Goal: Task Accomplishment & Management: Manage account settings

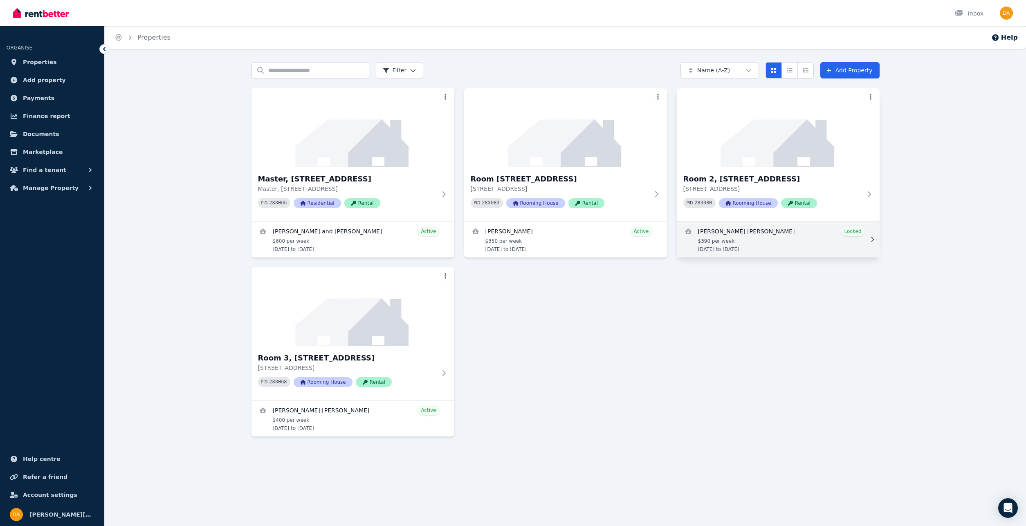
click at [812, 240] on link "View details for Marta Renu Bergel" at bounding box center [778, 240] width 203 height 36
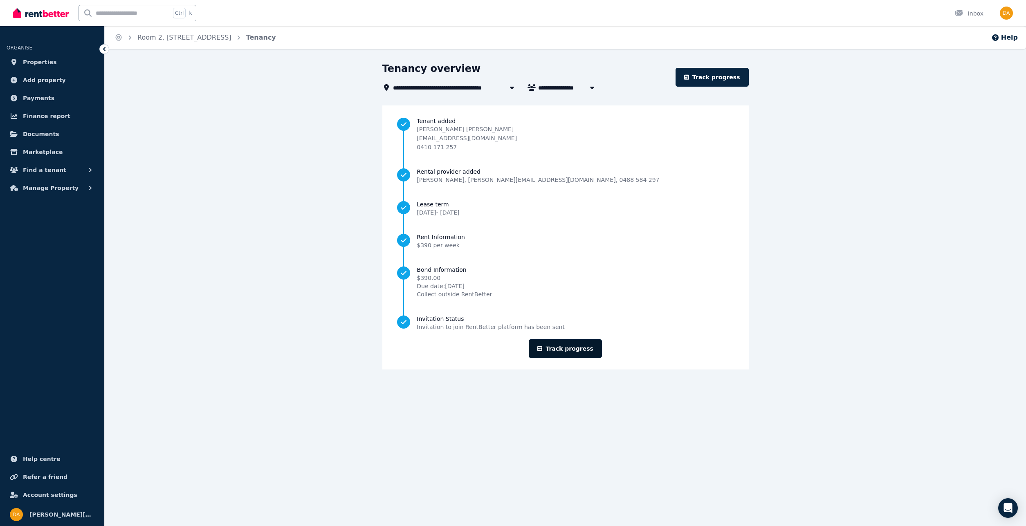
click at [589, 351] on link "Track progress" at bounding box center [565, 348] width 73 height 19
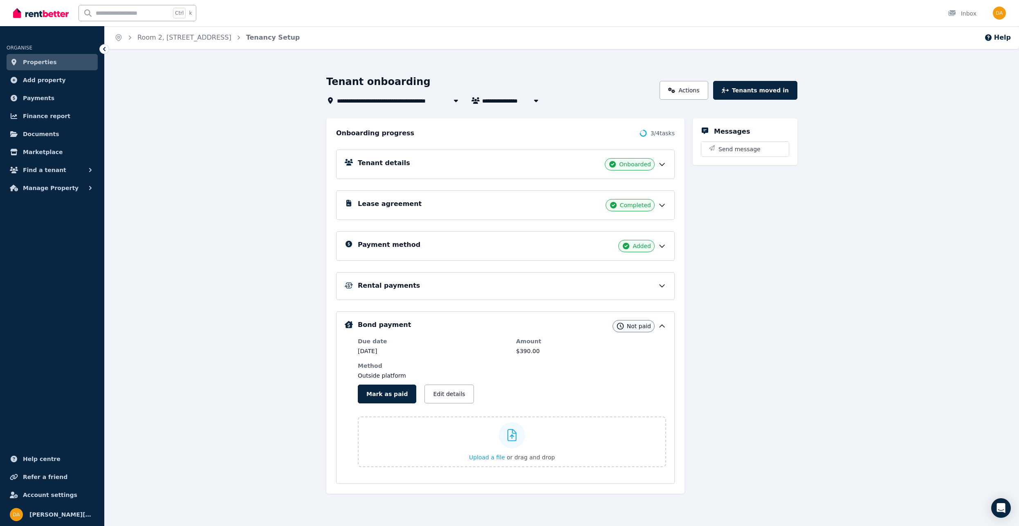
click at [663, 282] on icon at bounding box center [662, 286] width 8 height 8
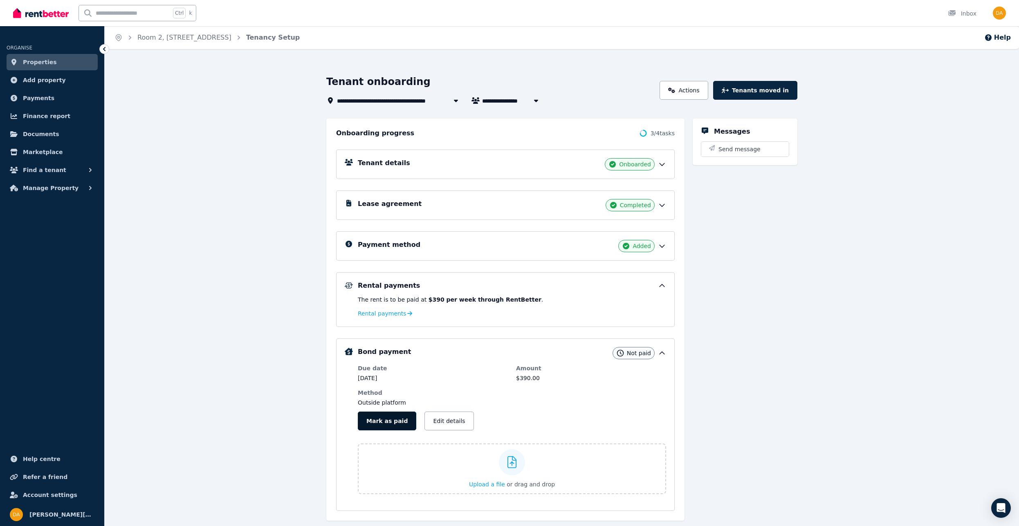
click at [387, 424] on button "Mark as paid" at bounding box center [387, 421] width 58 height 19
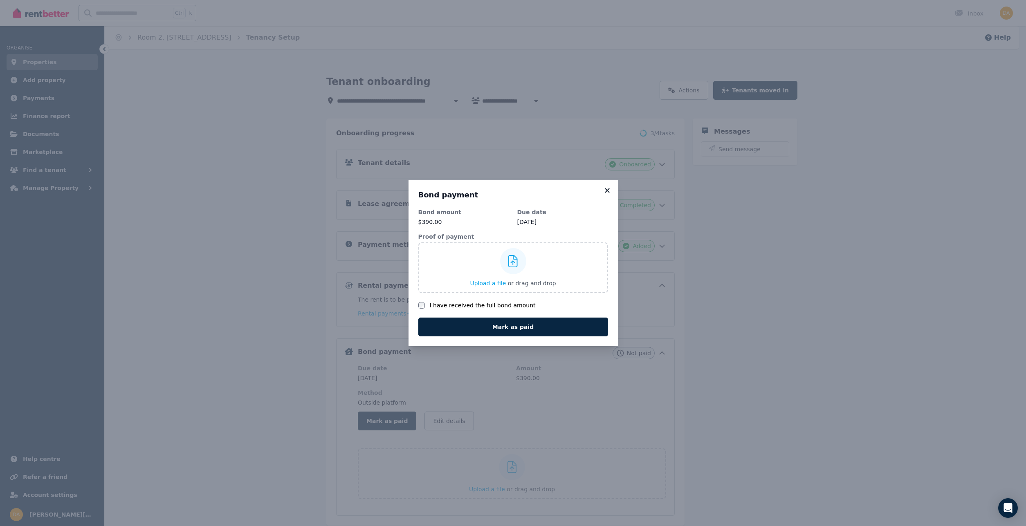
click at [607, 189] on icon at bounding box center [607, 190] width 8 height 7
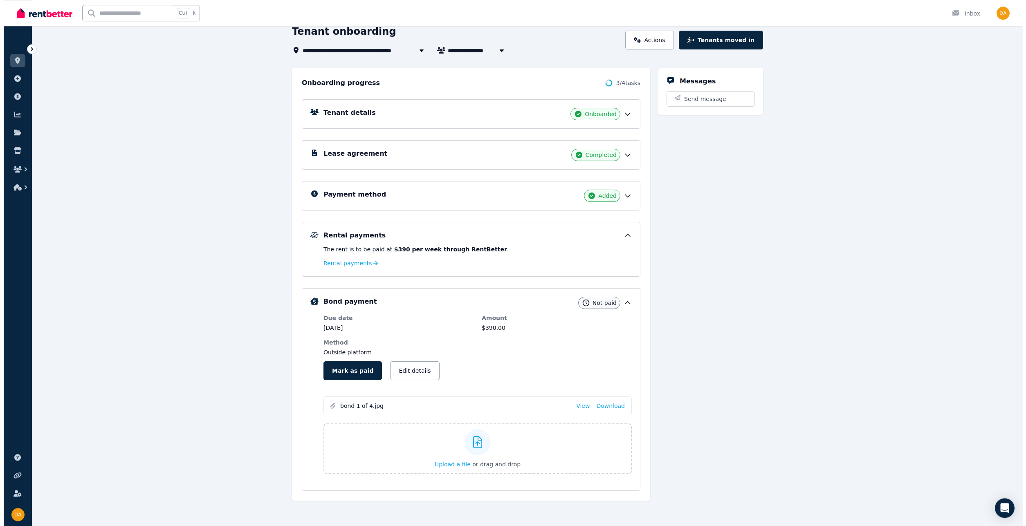
scroll to position [53, 0]
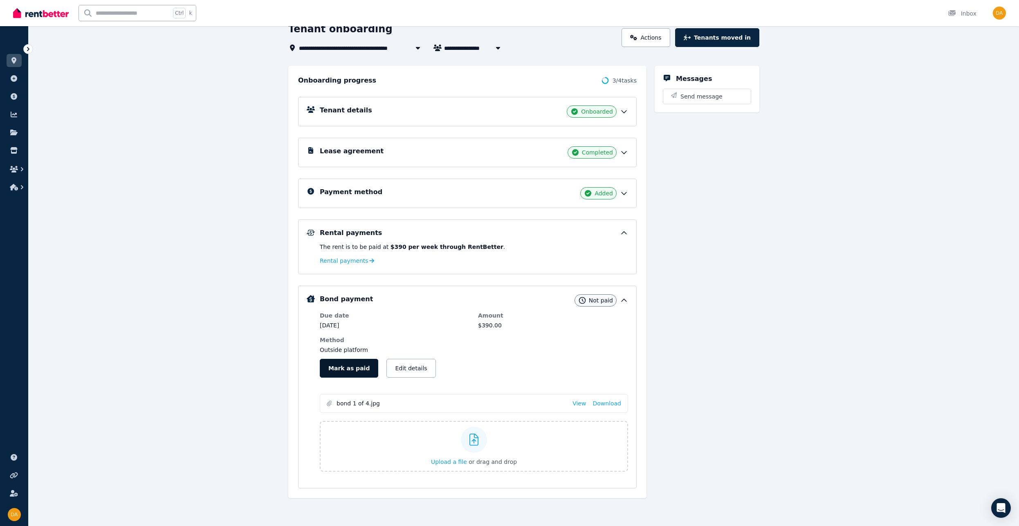
click at [359, 368] on button "Mark as paid" at bounding box center [349, 368] width 58 height 19
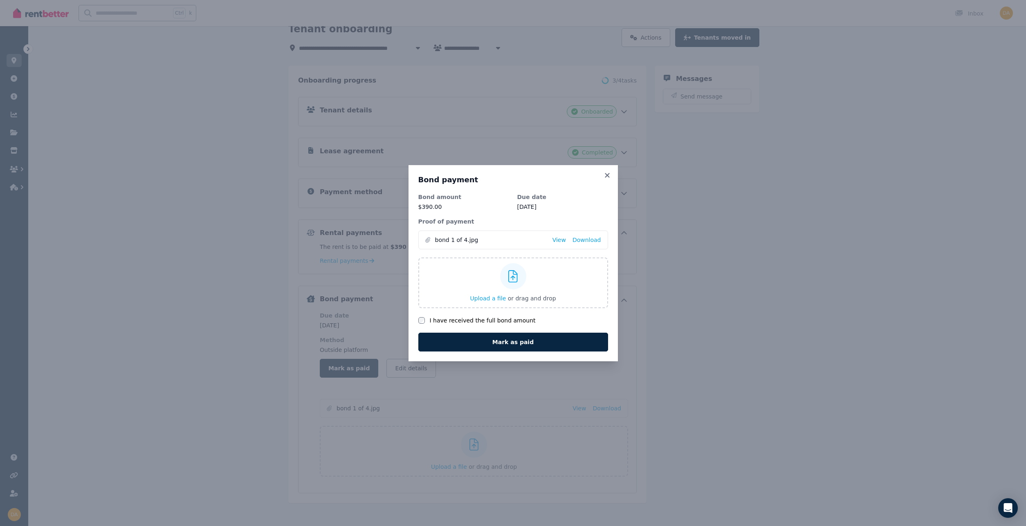
click at [433, 317] on label "I have received the full bond amount" at bounding box center [483, 321] width 106 height 8
click at [514, 344] on button "Mark as paid" at bounding box center [513, 342] width 190 height 19
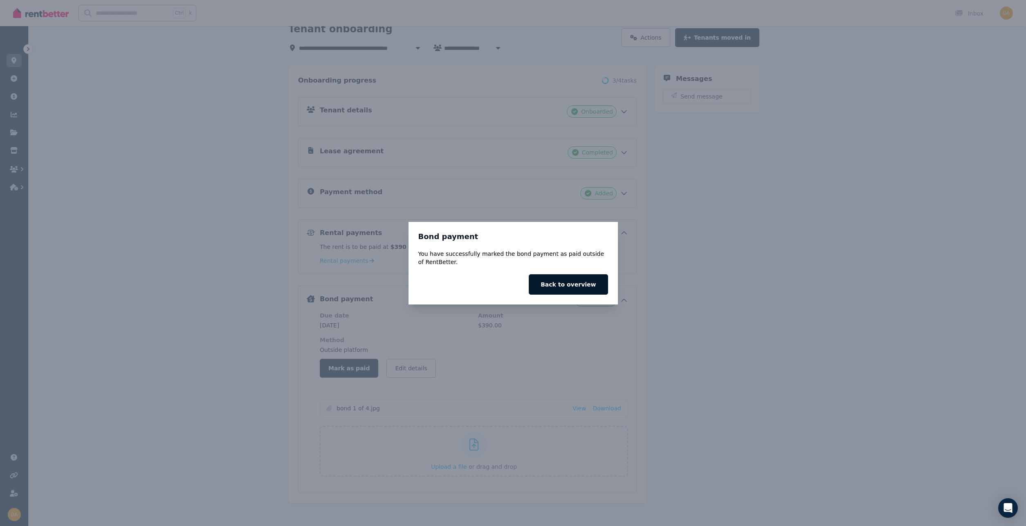
click at [578, 282] on button "Back to overview" at bounding box center [568, 284] width 79 height 20
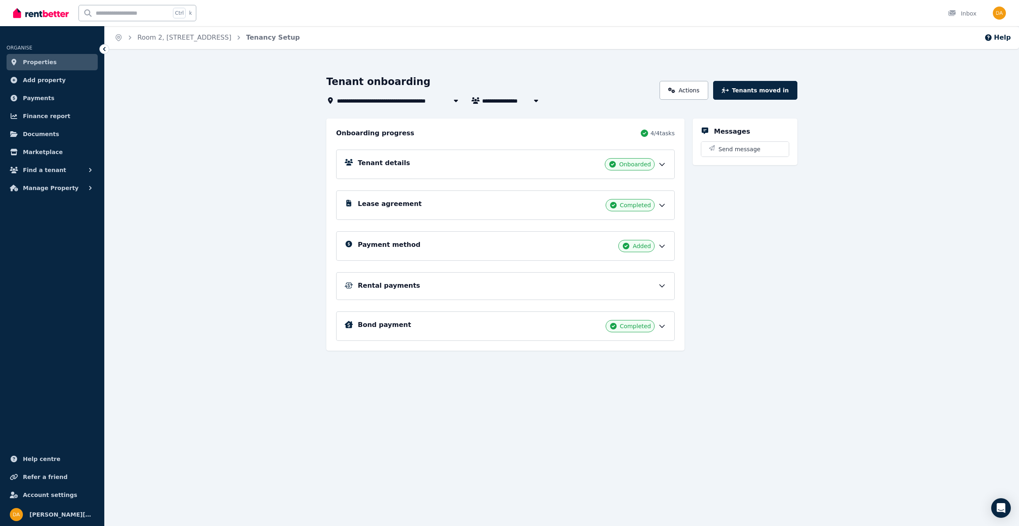
click at [663, 202] on icon at bounding box center [662, 205] width 8 height 8
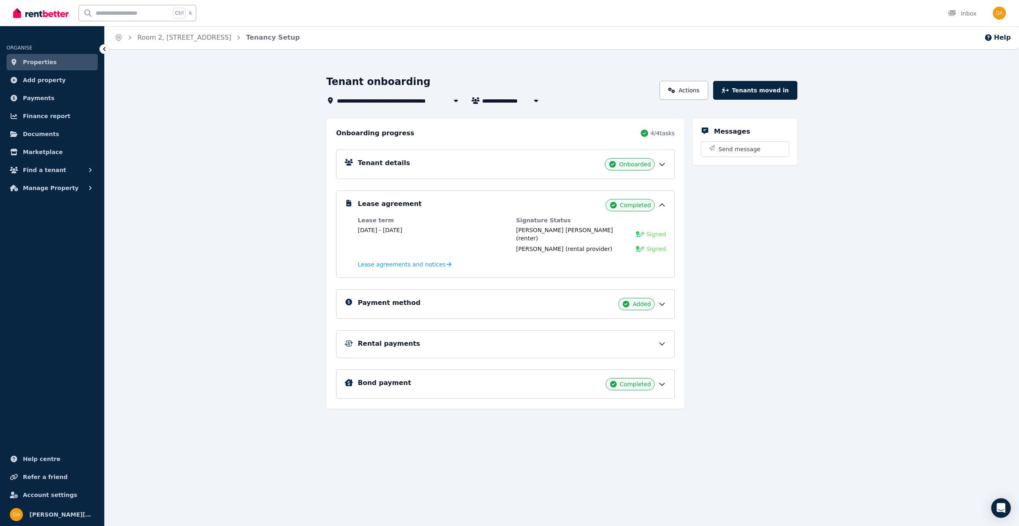
click at [661, 167] on icon at bounding box center [662, 164] width 8 height 8
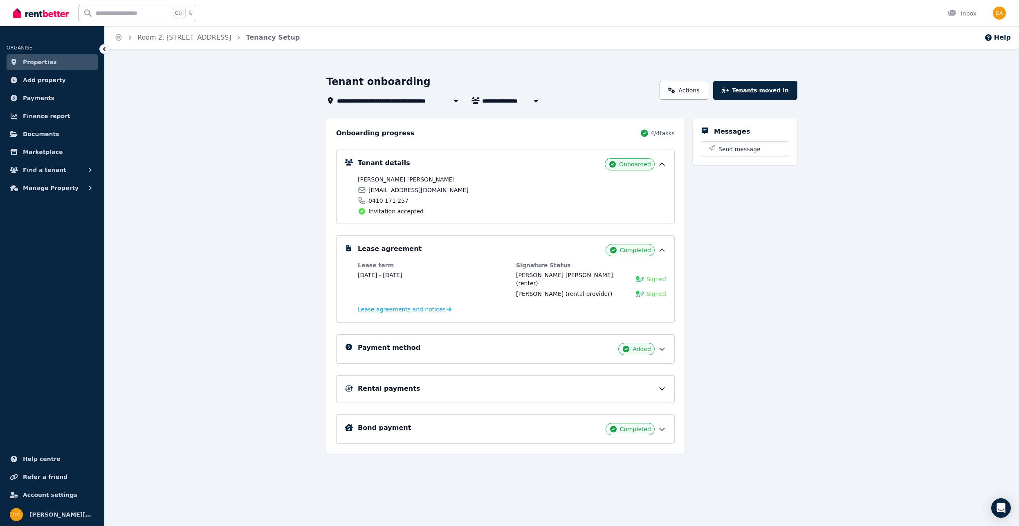
click at [665, 345] on icon at bounding box center [662, 349] width 8 height 8
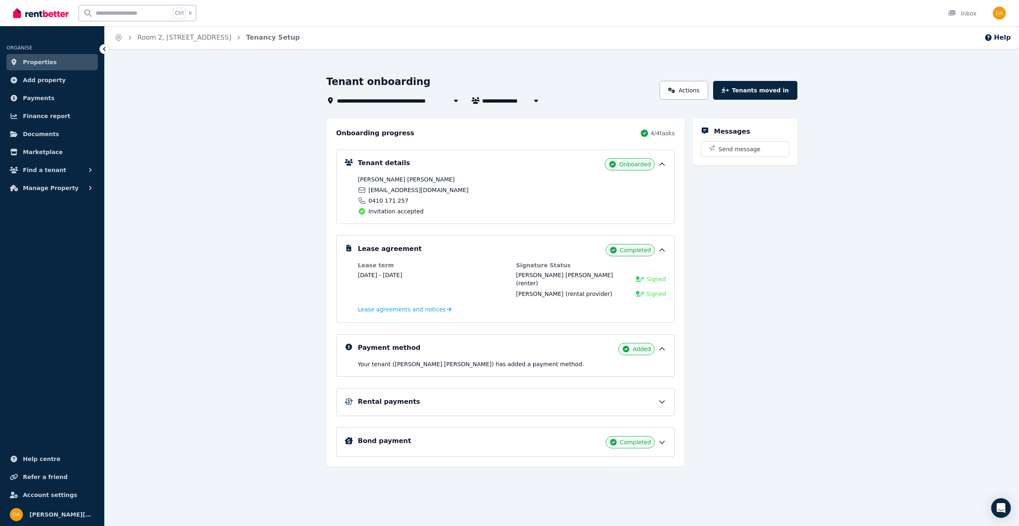
click at [662, 398] on icon at bounding box center [662, 402] width 8 height 8
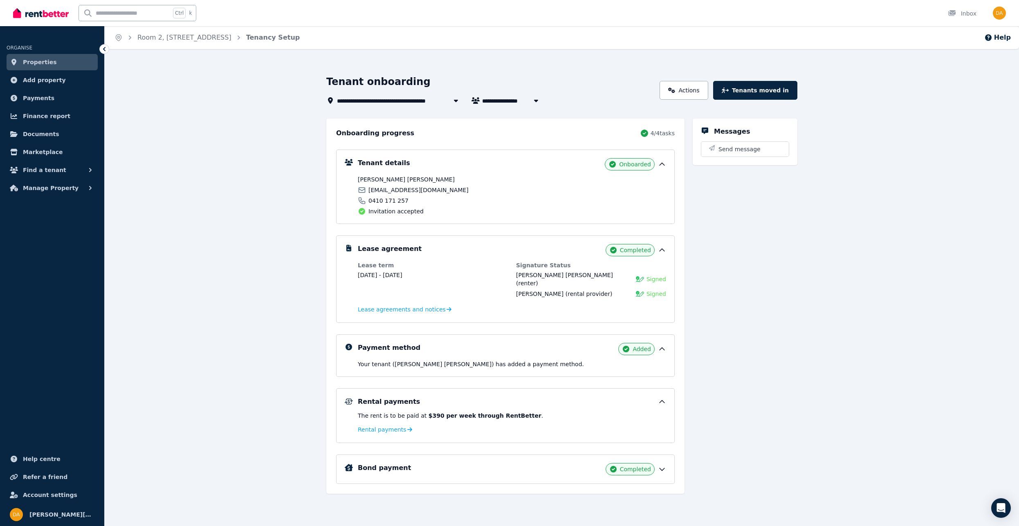
scroll to position [13, 0]
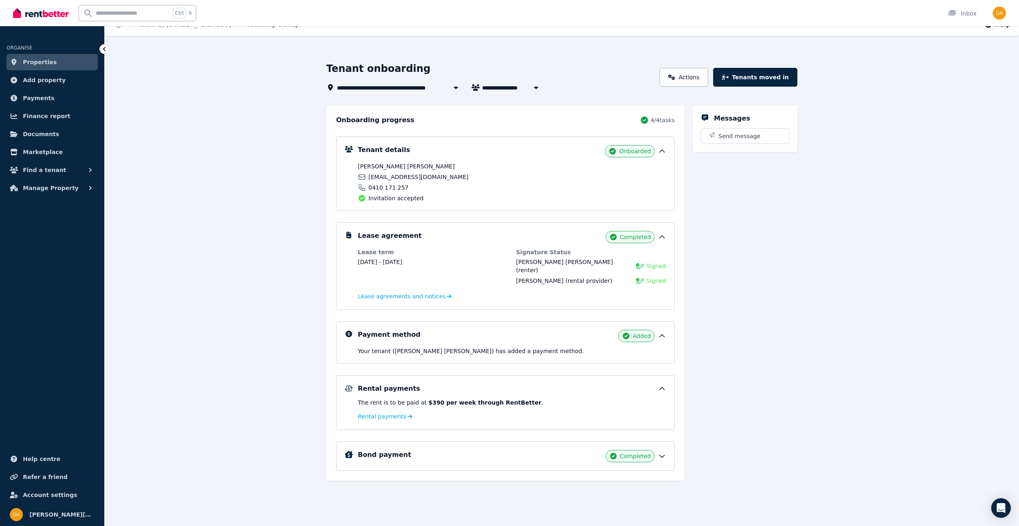
click at [38, 63] on span "Properties" at bounding box center [40, 62] width 34 height 10
